Goal: Transaction & Acquisition: Purchase product/service

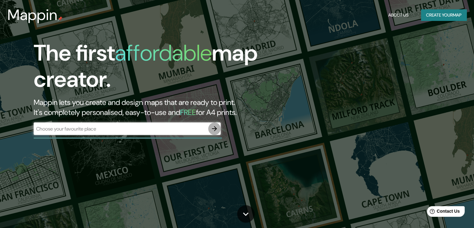
click at [213, 129] on icon "button" at bounding box center [214, 128] width 7 height 7
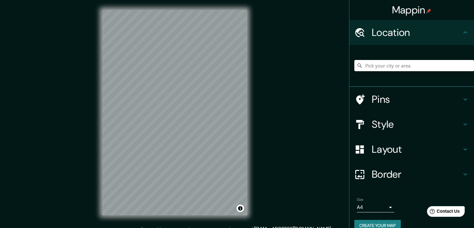
click at [380, 65] on input "Pick your city or area" at bounding box center [414, 65] width 120 height 11
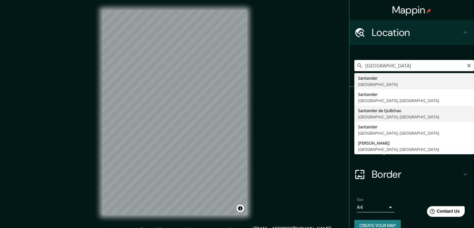
type input "Santander de Quilichao, [GEOGRAPHIC_DATA], [GEOGRAPHIC_DATA]"
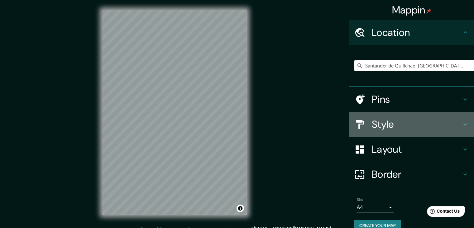
click at [388, 125] on h4 "Style" at bounding box center [417, 124] width 90 height 12
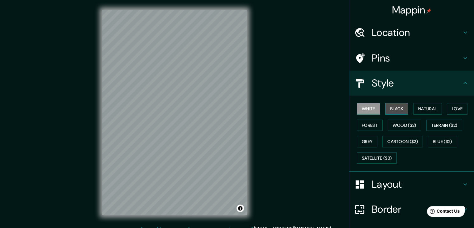
click at [389, 111] on button "Black" at bounding box center [396, 109] width 23 height 12
click at [248, 129] on div "© Mapbox © OpenStreetMap Improve this map" at bounding box center [174, 112] width 165 height 225
click at [90, 108] on div "Mappin Location [GEOGRAPHIC_DATA], [GEOGRAPHIC_DATA], [GEOGRAPHIC_DATA] Pins St…" at bounding box center [237, 117] width 474 height 235
click at [371, 111] on button "White" at bounding box center [368, 109] width 23 height 12
click at [393, 107] on button "Black" at bounding box center [396, 109] width 23 height 12
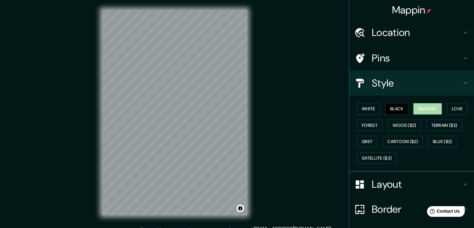
click at [426, 109] on button "Natural" at bounding box center [427, 109] width 29 height 12
click at [458, 108] on button "Love" at bounding box center [457, 109] width 21 height 12
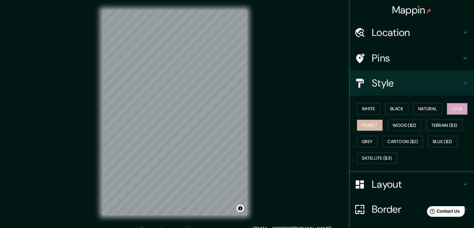
click at [368, 126] on button "Forest" at bounding box center [370, 125] width 26 height 12
click at [395, 127] on button "Wood ($2)" at bounding box center [405, 125] width 34 height 12
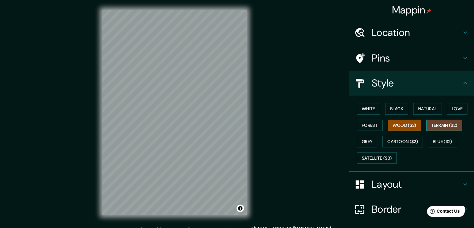
click at [443, 124] on button "Terrain ($2)" at bounding box center [444, 125] width 36 height 12
click at [370, 142] on button "Grey" at bounding box center [367, 142] width 21 height 12
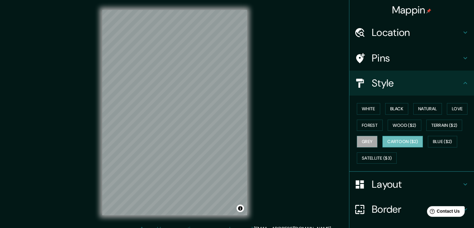
click at [409, 139] on button "Cartoon ($2)" at bounding box center [402, 142] width 41 height 12
click at [439, 142] on button "Blue ($2)" at bounding box center [442, 142] width 29 height 12
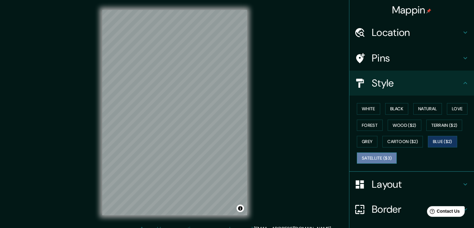
click at [373, 158] on button "Satellite ($3)" at bounding box center [377, 158] width 40 height 12
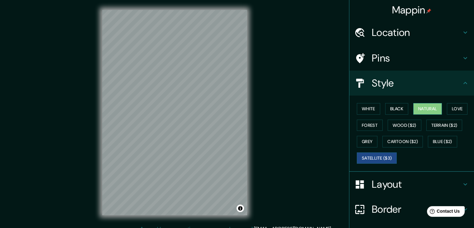
click at [419, 110] on button "Natural" at bounding box center [427, 109] width 29 height 12
click at [381, 208] on h4 "Border" at bounding box center [417, 209] width 90 height 12
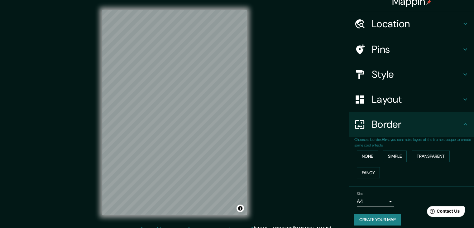
scroll to position [13, 0]
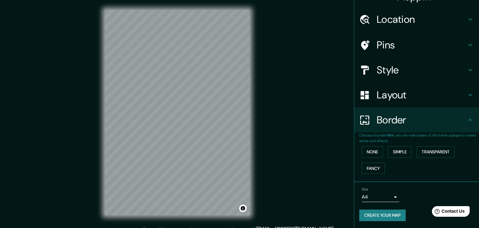
click at [385, 195] on body "Mappin Location [GEOGRAPHIC_DATA], [GEOGRAPHIC_DATA], [GEOGRAPHIC_DATA] Pins St…" at bounding box center [239, 114] width 479 height 228
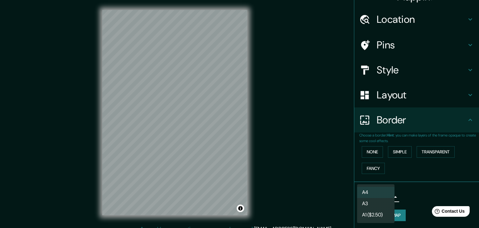
click at [383, 204] on li "A3" at bounding box center [375, 203] width 37 height 11
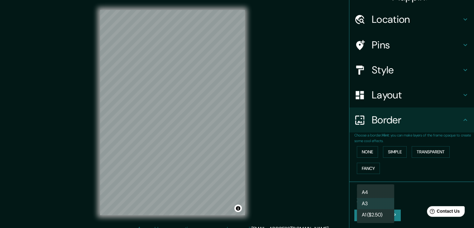
click at [385, 200] on body "Mappin Location [GEOGRAPHIC_DATA], [GEOGRAPHIC_DATA], [GEOGRAPHIC_DATA] Pins St…" at bounding box center [237, 114] width 474 height 228
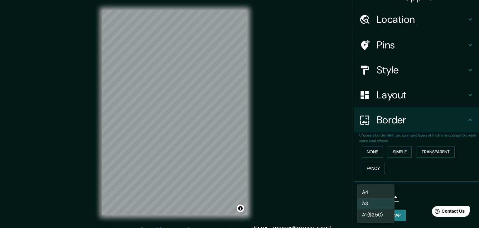
click at [386, 193] on li "A4" at bounding box center [375, 191] width 37 height 11
type input "single"
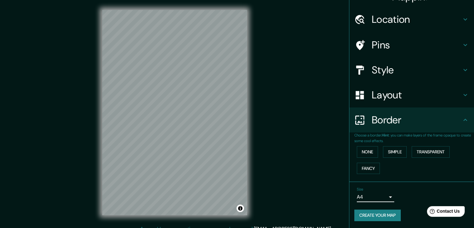
click at [462, 45] on icon at bounding box center [465, 44] width 7 height 7
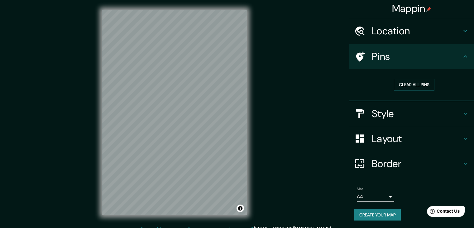
scroll to position [1, 0]
drag, startPoint x: 414, startPoint y: 93, endPoint x: 421, endPoint y: 90, distance: 7.5
click at [424, 84] on button "Clear all pins" at bounding box center [414, 85] width 41 height 12
click at [454, 30] on h4 "Location" at bounding box center [417, 31] width 90 height 12
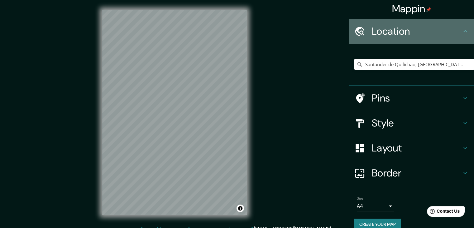
click at [462, 29] on icon at bounding box center [465, 30] width 7 height 7
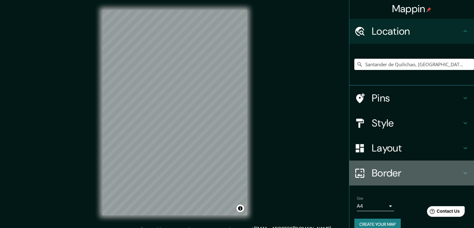
click at [462, 172] on icon at bounding box center [465, 172] width 7 height 7
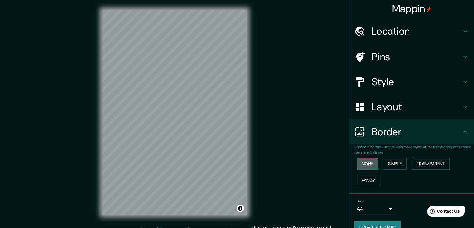
click at [357, 159] on button "None" at bounding box center [367, 164] width 21 height 12
click at [390, 164] on button "Simple" at bounding box center [395, 164] width 24 height 12
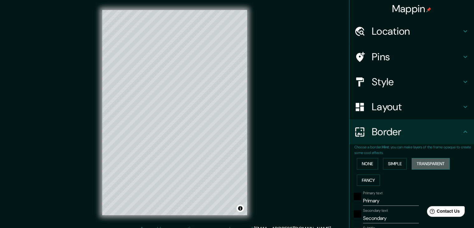
click at [427, 161] on button "Transparent" at bounding box center [431, 164] width 38 height 12
click at [365, 180] on button "Fancy" at bounding box center [368, 180] width 23 height 12
click at [366, 164] on button "None" at bounding box center [367, 164] width 21 height 12
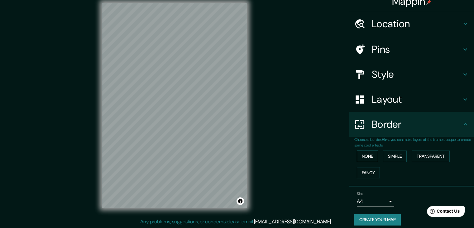
scroll to position [13, 0]
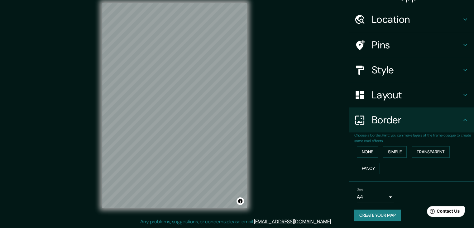
click at [387, 216] on button "Create your map" at bounding box center [377, 215] width 46 height 12
click at [379, 217] on button "Create your map" at bounding box center [377, 215] width 46 height 12
click at [385, 215] on button "Create your map" at bounding box center [377, 215] width 46 height 12
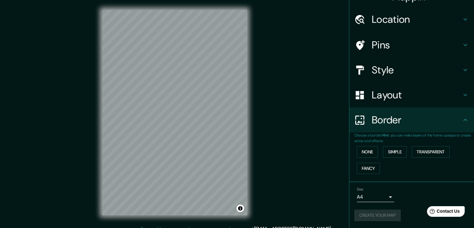
click at [442, 93] on h4 "Layout" at bounding box center [417, 95] width 90 height 12
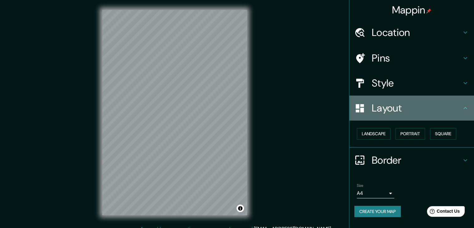
drag, startPoint x: 377, startPoint y: 114, endPoint x: 388, endPoint y: 83, distance: 33.1
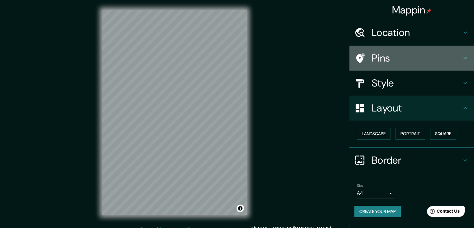
click at [456, 59] on h4 "Pins" at bounding box center [417, 58] width 90 height 12
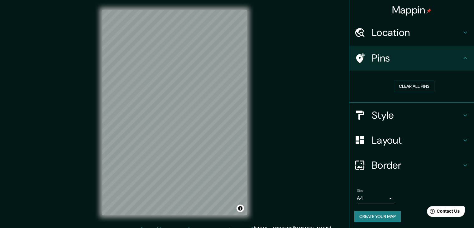
click at [468, 114] on div "Style" at bounding box center [411, 115] width 125 height 25
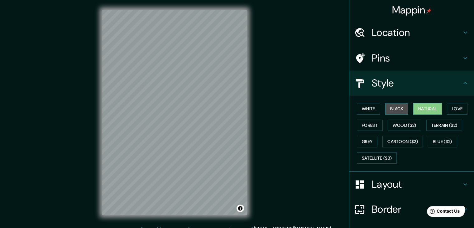
click at [390, 109] on button "Black" at bounding box center [396, 109] width 23 height 12
click at [223, 227] on html "Mappin Location [GEOGRAPHIC_DATA], [GEOGRAPHIC_DATA], [GEOGRAPHIC_DATA] Pins St…" at bounding box center [237, 114] width 474 height 228
